Goal: Find specific page/section: Find specific page/section

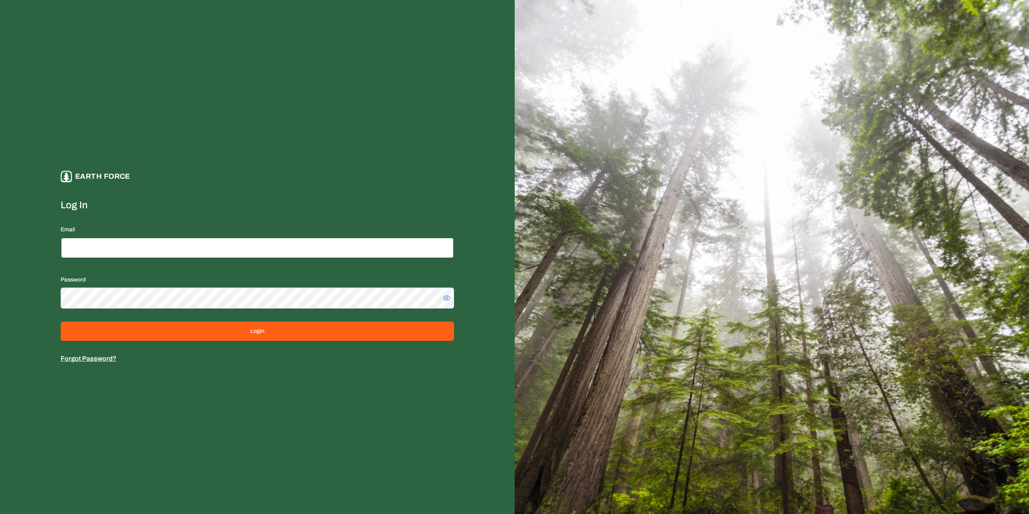
click at [111, 250] on input "Email" at bounding box center [257, 247] width 393 height 21
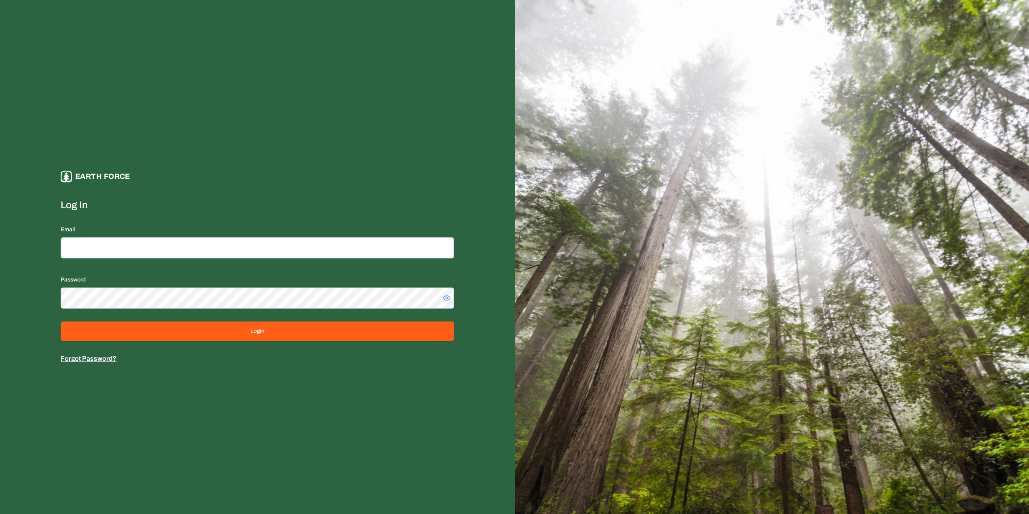
type input "**********"
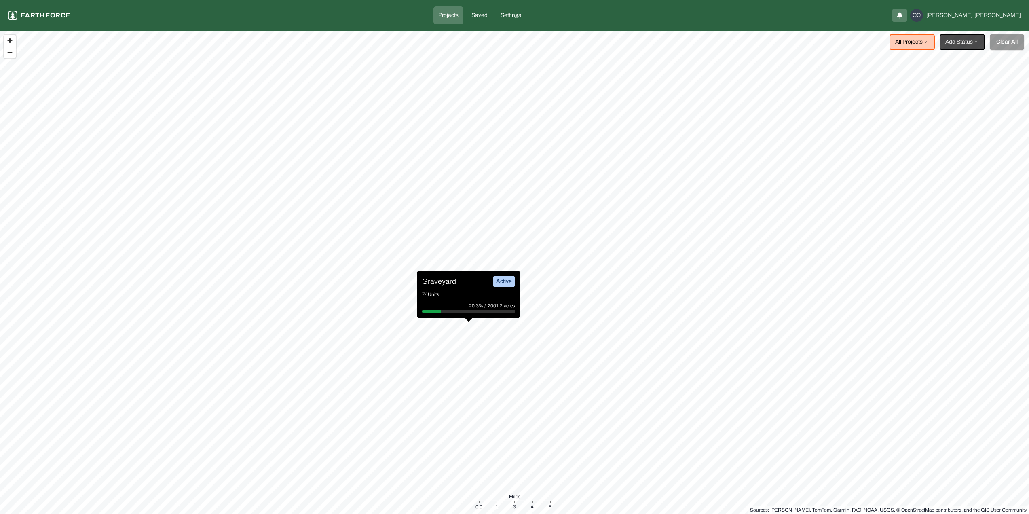
click at [449, 283] on p "Graveyard" at bounding box center [439, 281] width 34 height 11
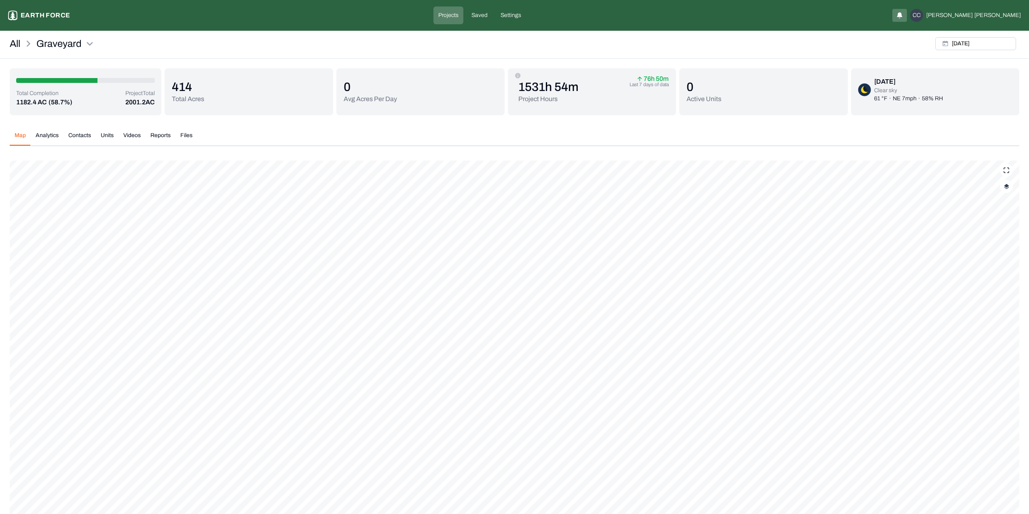
click at [106, 135] on button "Units" at bounding box center [107, 138] width 23 height 14
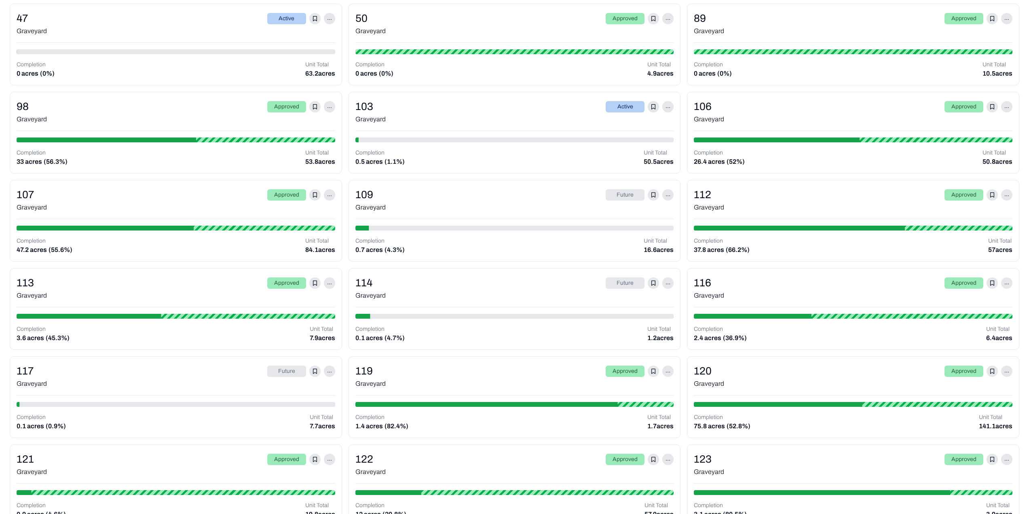
scroll to position [503, 0]
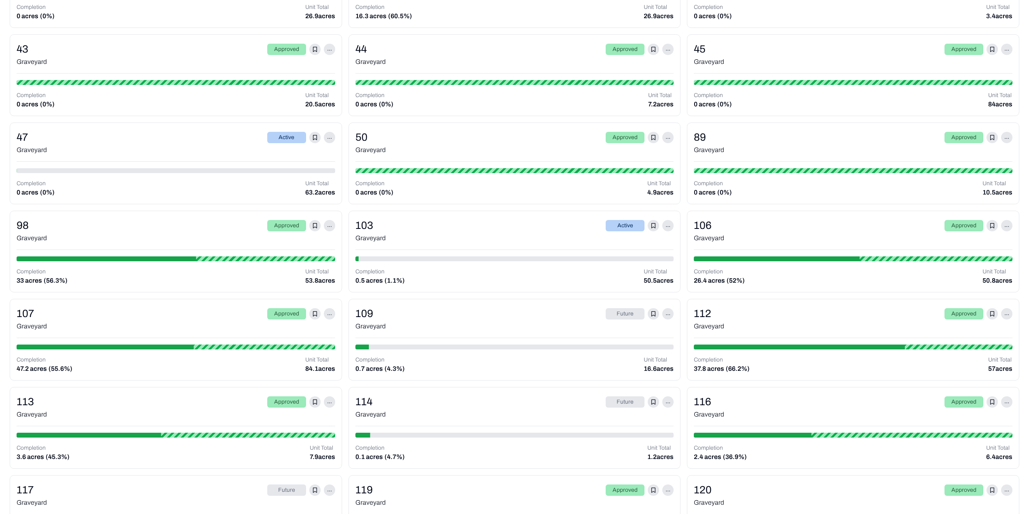
click at [494, 237] on div "Graveyard" at bounding box center [514, 238] width 319 height 10
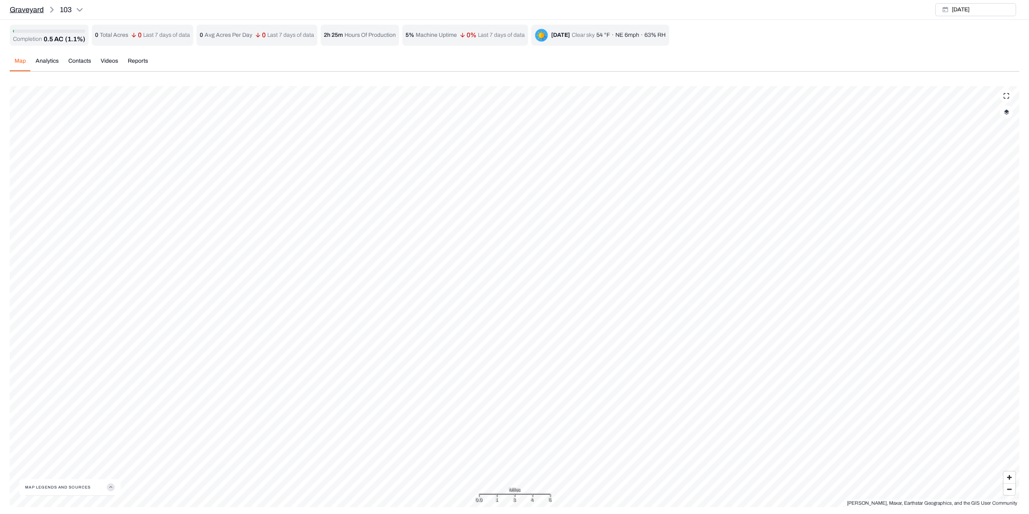
click at [29, 4] on p "Graveyard" at bounding box center [27, 9] width 34 height 11
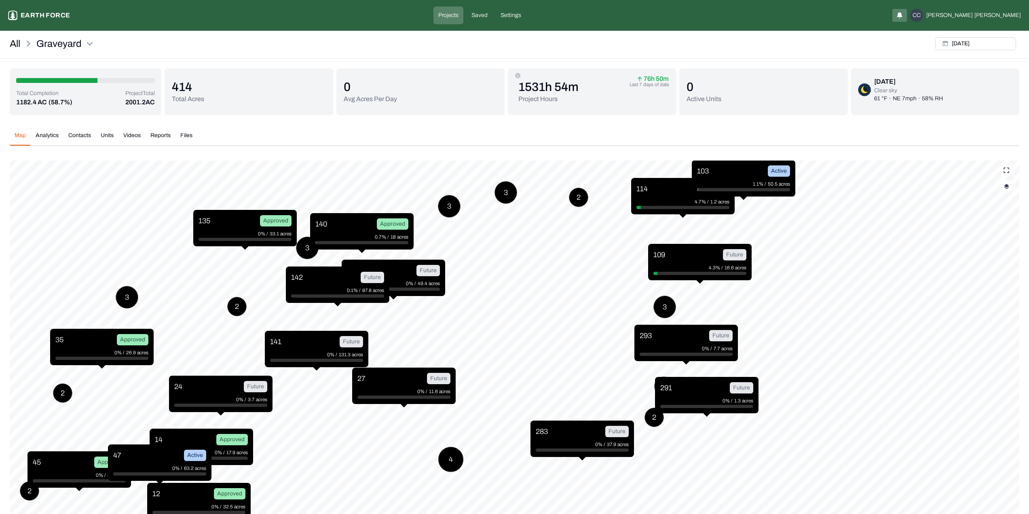
click at [1007, 188] on img "button" at bounding box center [1006, 187] width 5 height 6
click at [996, 268] on button "Complete Work Summary" at bounding box center [998, 268] width 15 height 8
click at [995, 325] on History "Work History" at bounding box center [998, 323] width 15 height 8
click at [998, 270] on button "Complete Work Summary" at bounding box center [998, 268] width 15 height 8
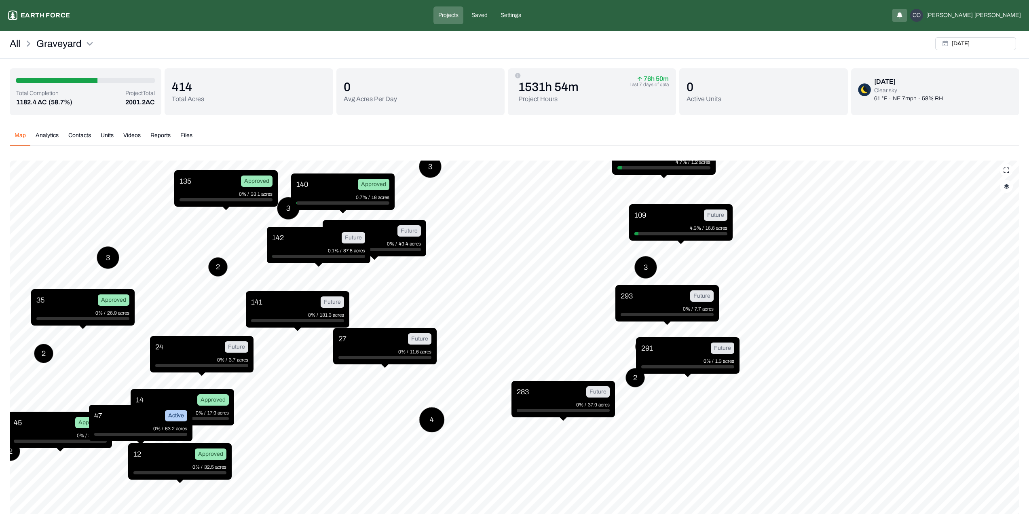
click at [1007, 188] on img "button" at bounding box center [1006, 187] width 5 height 6
click at [998, 226] on "Project Boundaries" at bounding box center [998, 224] width 15 height 8
